Goal: Task Accomplishment & Management: Use online tool/utility

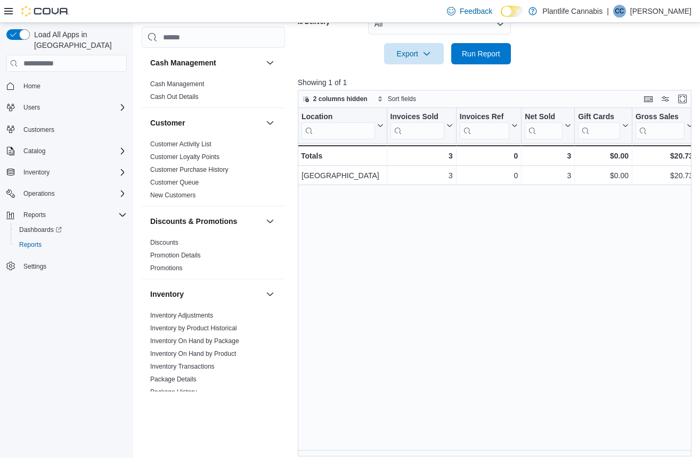
scroll to position [0, 143]
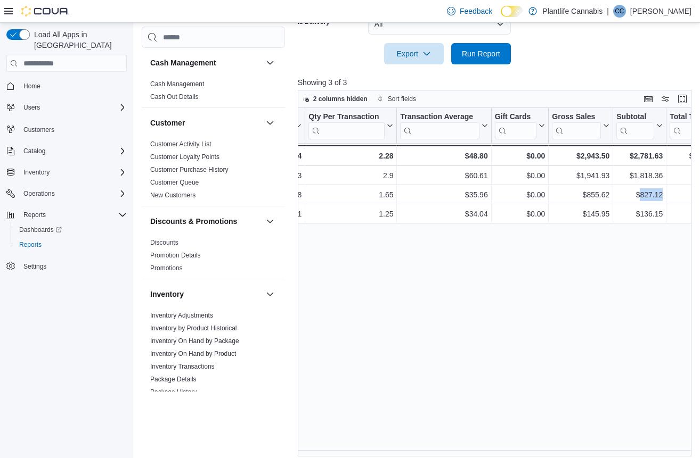
scroll to position [239, 0]
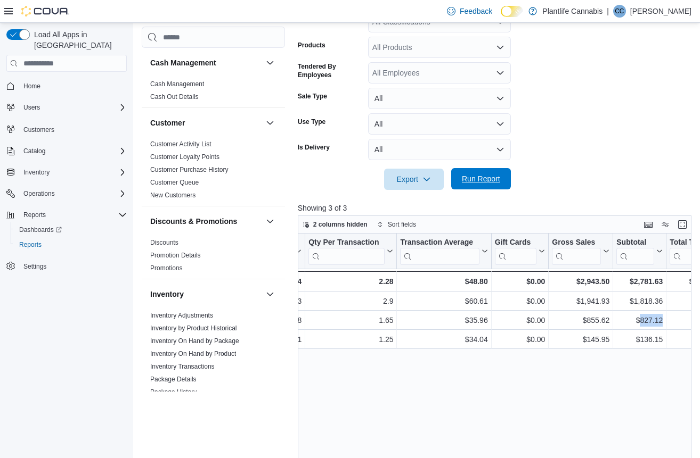
click at [484, 174] on span "Run Report" at bounding box center [481, 179] width 38 height 11
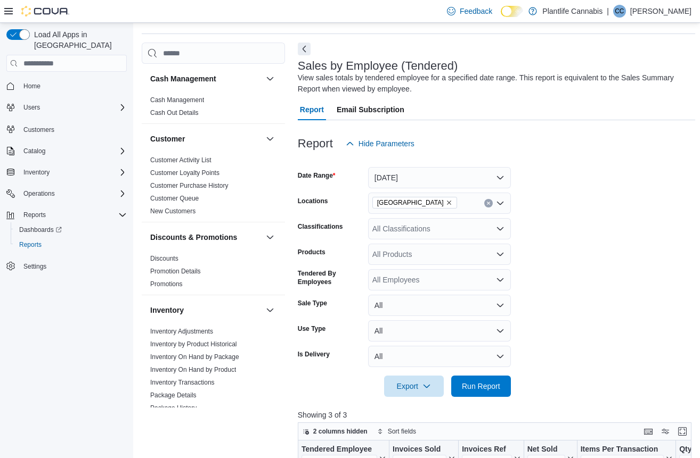
scroll to position [0, 0]
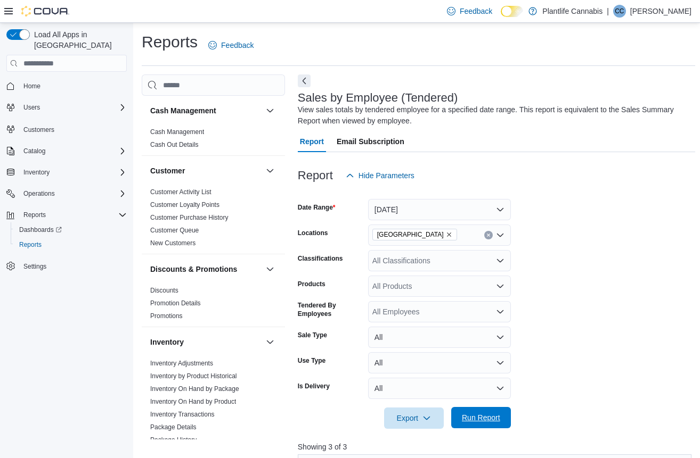
click at [489, 416] on span "Run Report" at bounding box center [481, 418] width 38 height 11
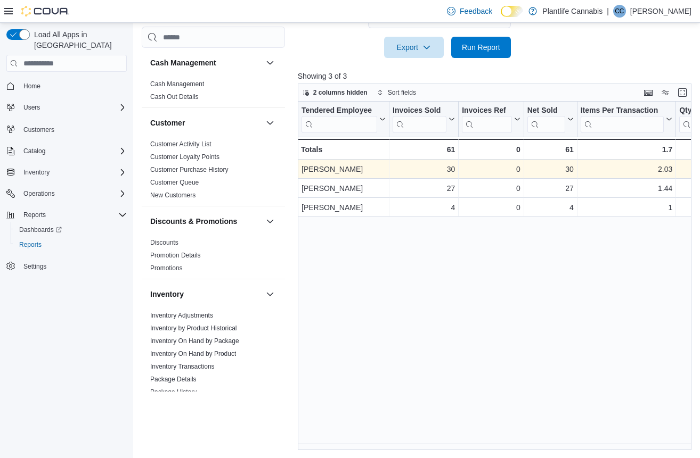
scroll to position [372, 0]
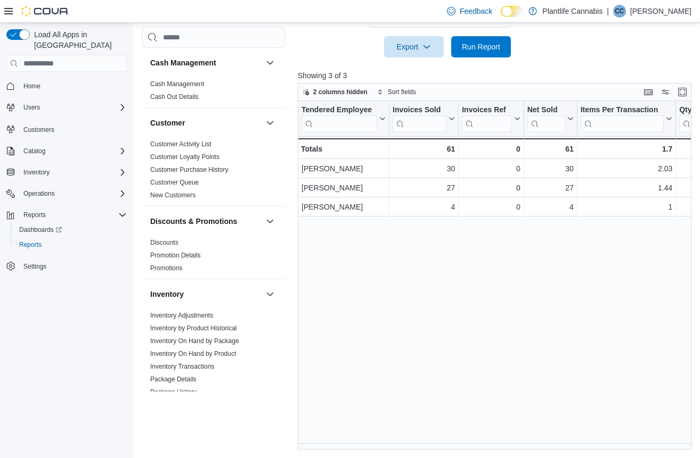
click at [383, 449] on div "Reports Feedback Cash Management Cash Management Cash Out Details Customer Cust…" at bounding box center [418, 54] width 570 height 807
drag, startPoint x: 383, startPoint y: 449, endPoint x: 393, endPoint y: 449, distance: 9.6
click at [393, 449] on div "Reports Feedback Cash Management Cash Management Cash Out Details Customer Cust…" at bounding box center [418, 54] width 570 height 807
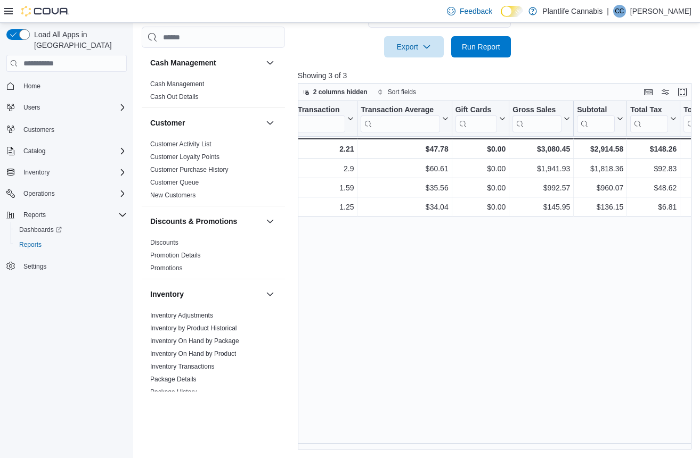
scroll to position [0, 412]
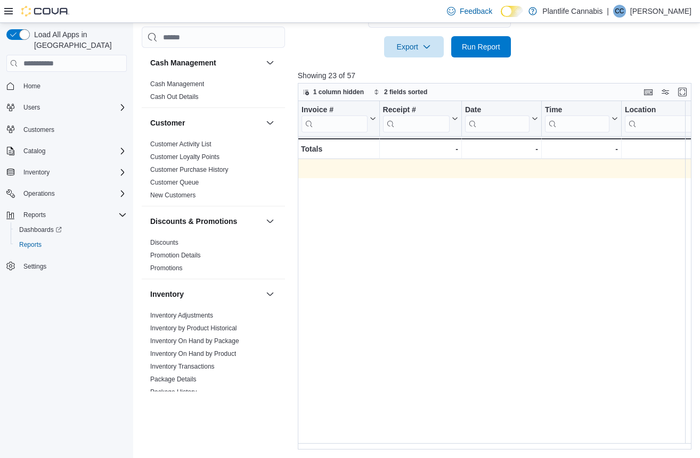
scroll to position [0, 1359]
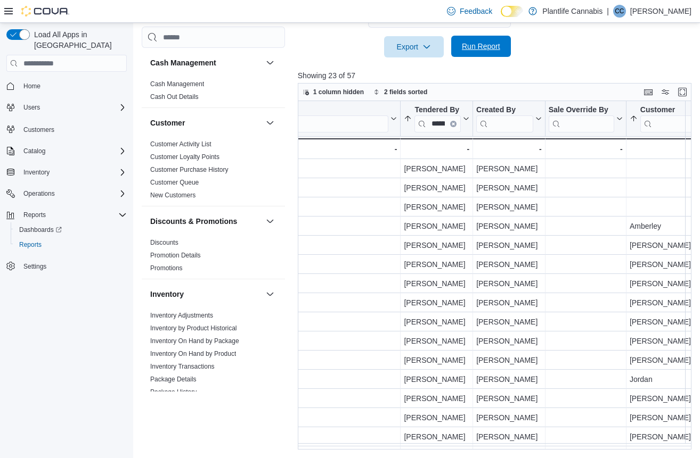
click at [464, 45] on span "Run Report" at bounding box center [481, 46] width 38 height 11
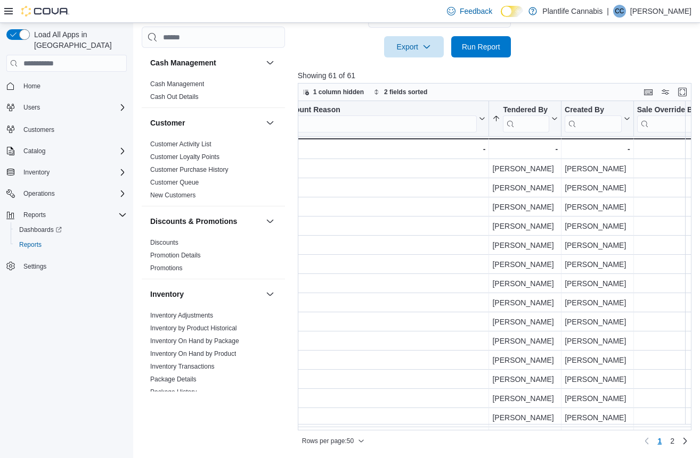
scroll to position [0, 1432]
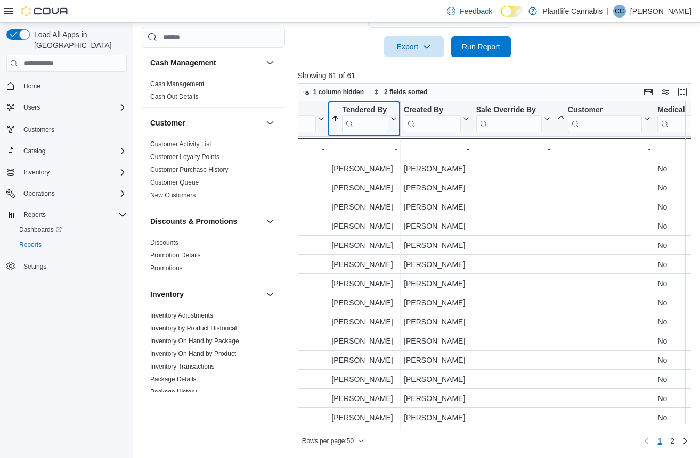
click at [379, 126] on input "search" at bounding box center [365, 124] width 46 height 17
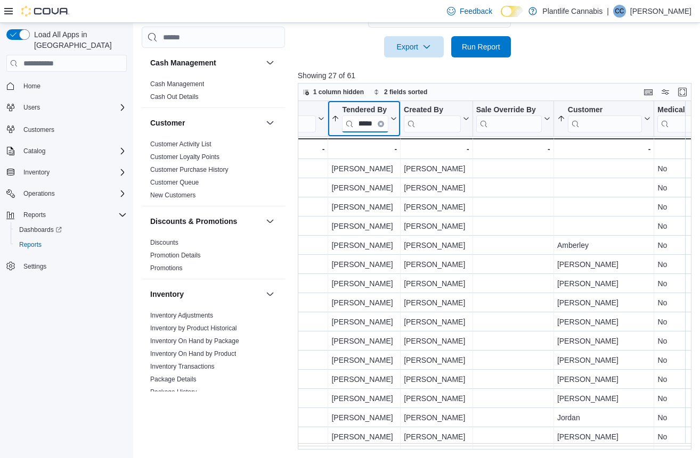
type input "******"
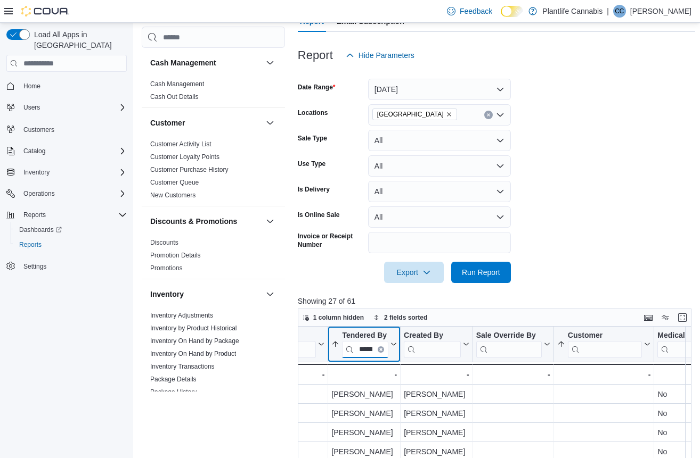
scroll to position [122, 0]
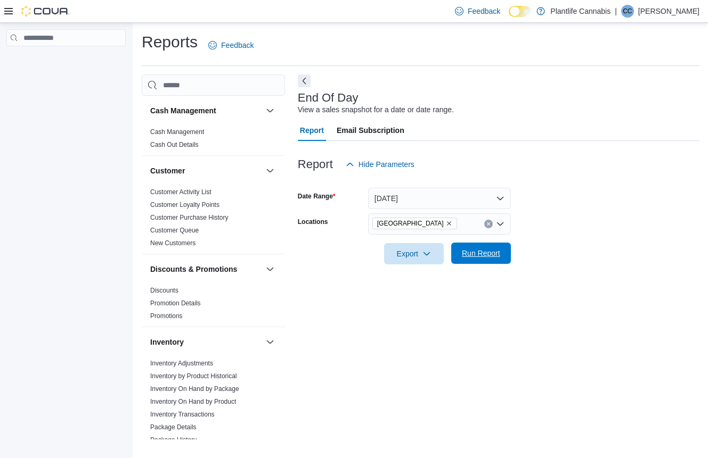
click at [497, 249] on span "Run Report" at bounding box center [481, 253] width 38 height 11
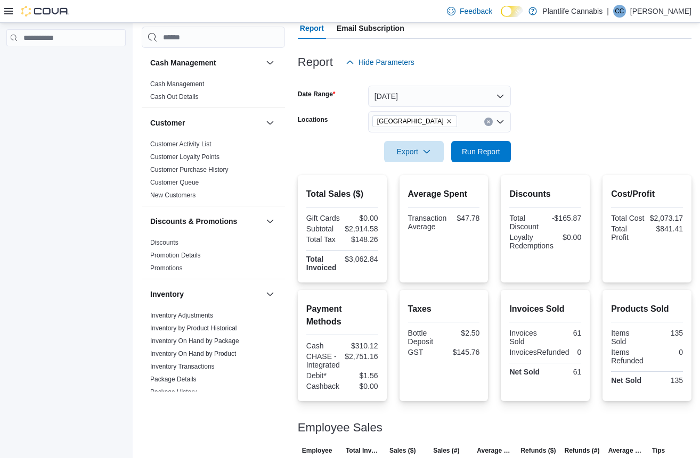
scroll to position [104, 0]
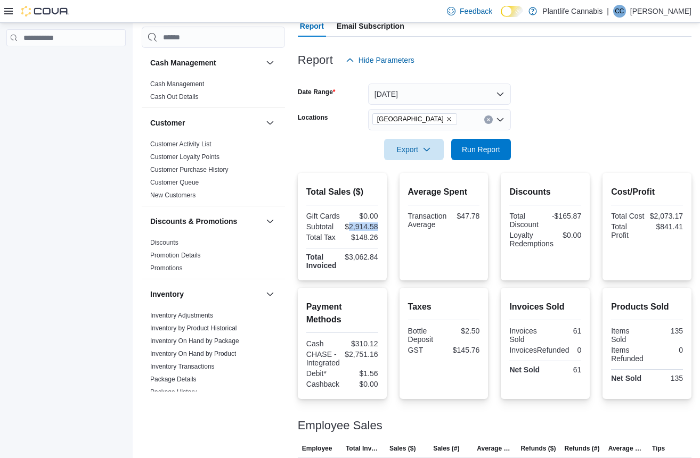
drag, startPoint x: 350, startPoint y: 228, endPoint x: 378, endPoint y: 227, distance: 27.2
click at [378, 227] on div "$2,914.58" at bounding box center [361, 227] width 34 height 9
copy div "2,914.58"
drag, startPoint x: 379, startPoint y: 354, endPoint x: 351, endPoint y: 356, distance: 28.3
click at [351, 356] on div "$2,751.16" at bounding box center [361, 354] width 34 height 9
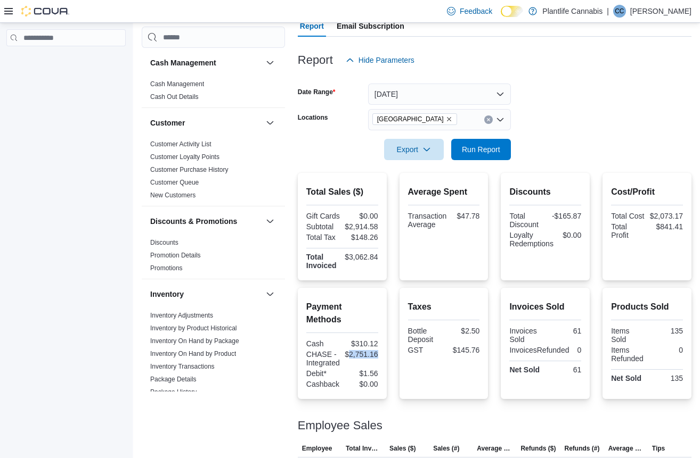
copy div "2,751.16"
drag, startPoint x: 380, startPoint y: 258, endPoint x: 349, endPoint y: 255, distance: 31.0
click at [349, 255] on div "Total Sales ($) Gift Cards $0.00 Subtotal $2,914.58 Total Tax $148.26 Total Inv…" at bounding box center [342, 227] width 89 height 108
copy div "3,062.84"
